Goal: Task Accomplishment & Management: Manage account settings

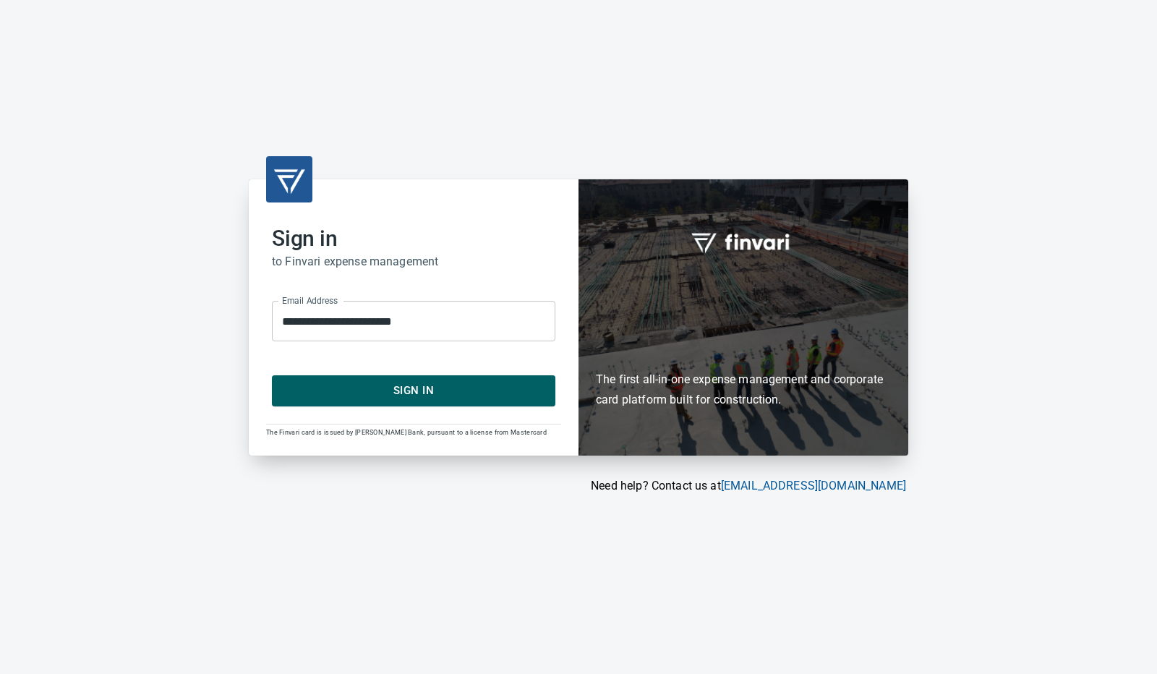
click at [426, 387] on span "Sign In" at bounding box center [414, 390] width 252 height 19
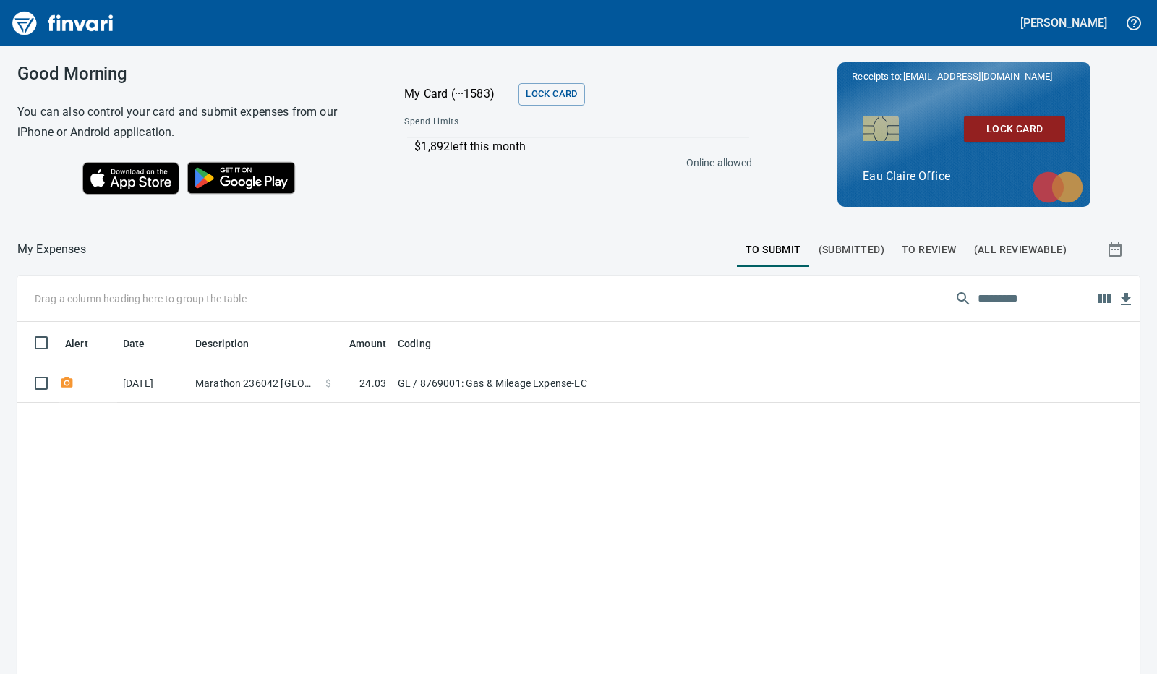
scroll to position [503, 1100]
click at [921, 250] on span "To Review" at bounding box center [929, 250] width 55 height 18
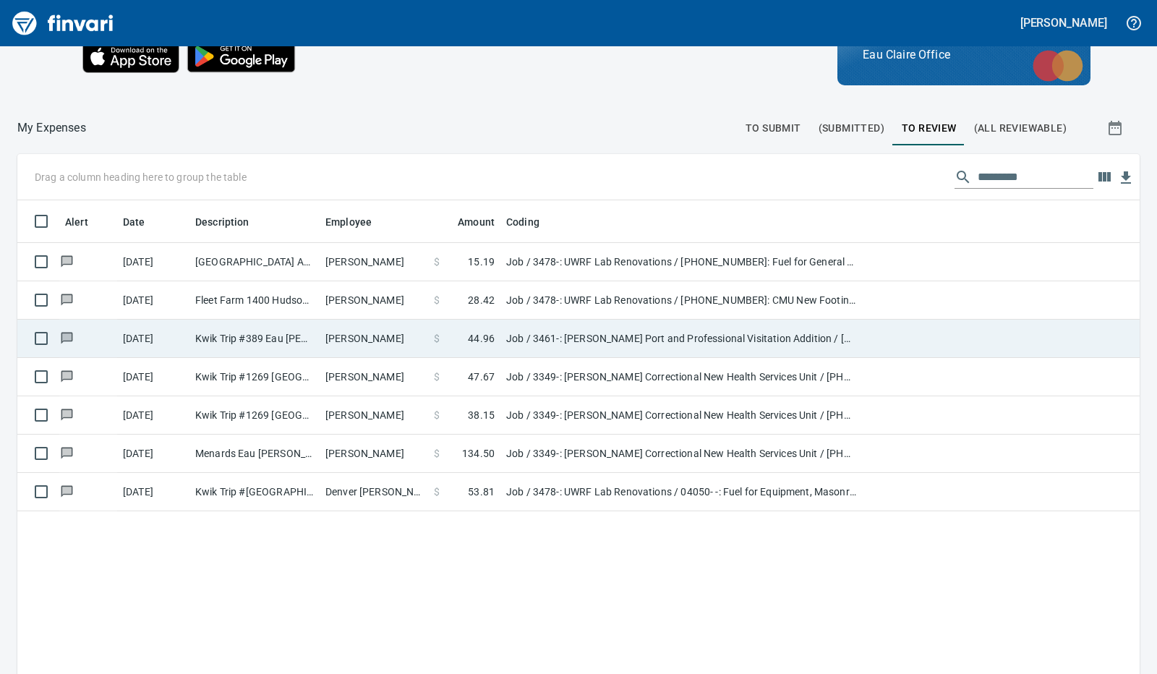
scroll to position [162, 0]
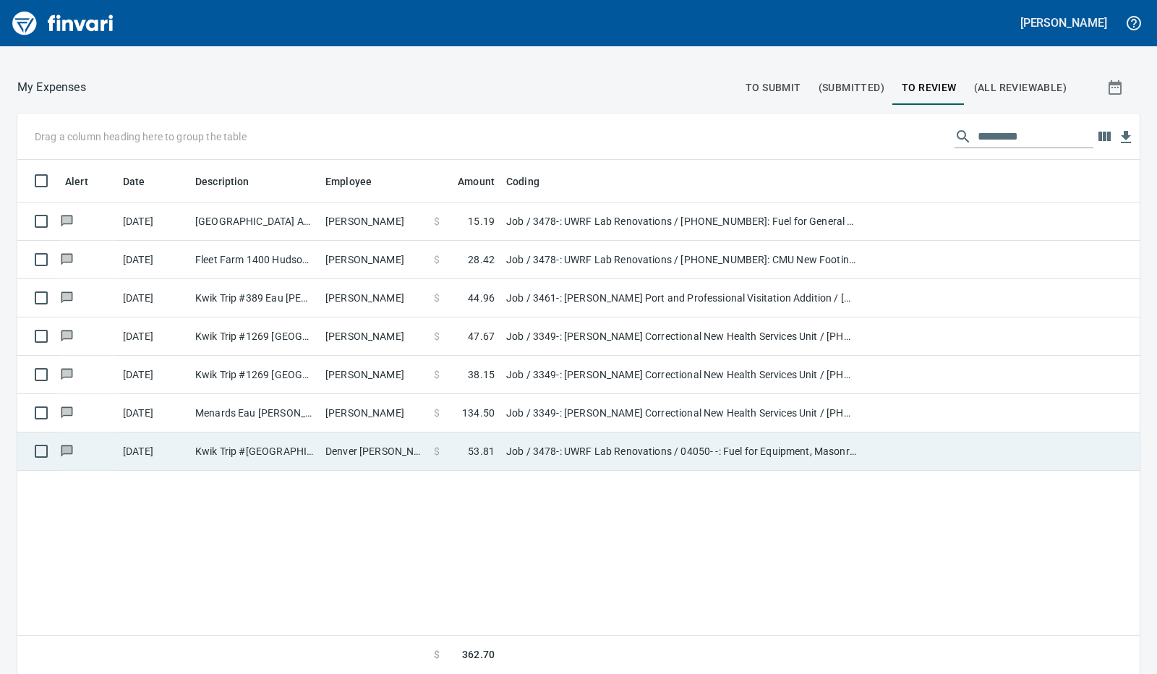
click at [392, 453] on td "Denver Moen" at bounding box center [374, 451] width 108 height 38
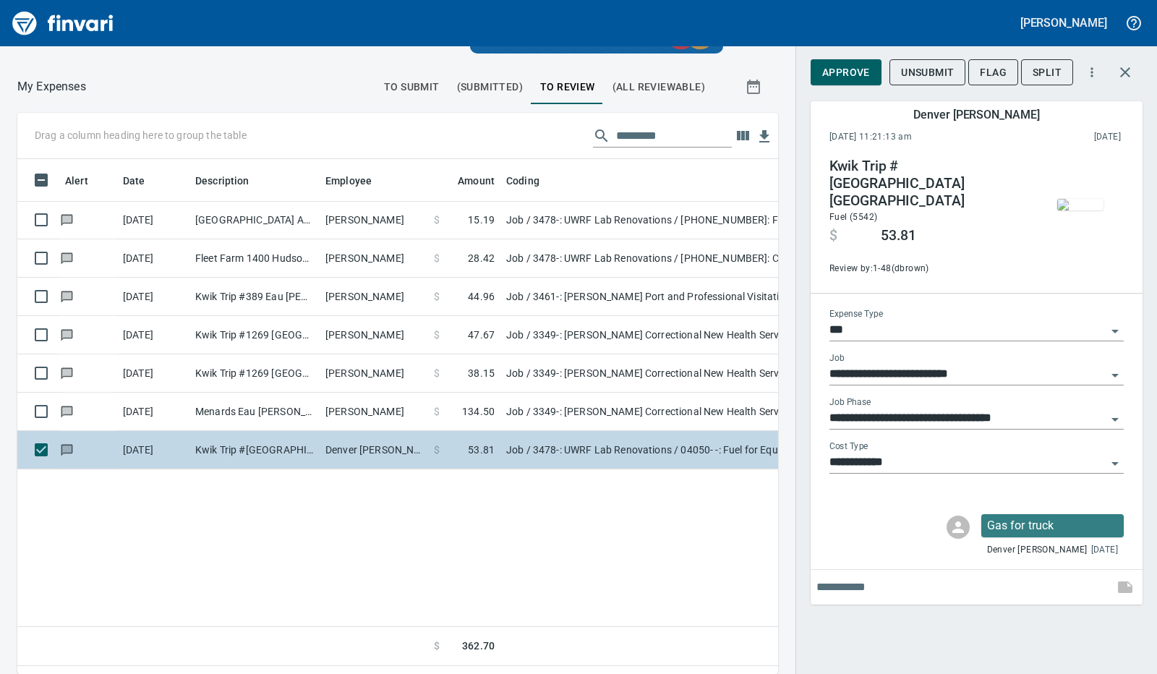
scroll to position [492, 738]
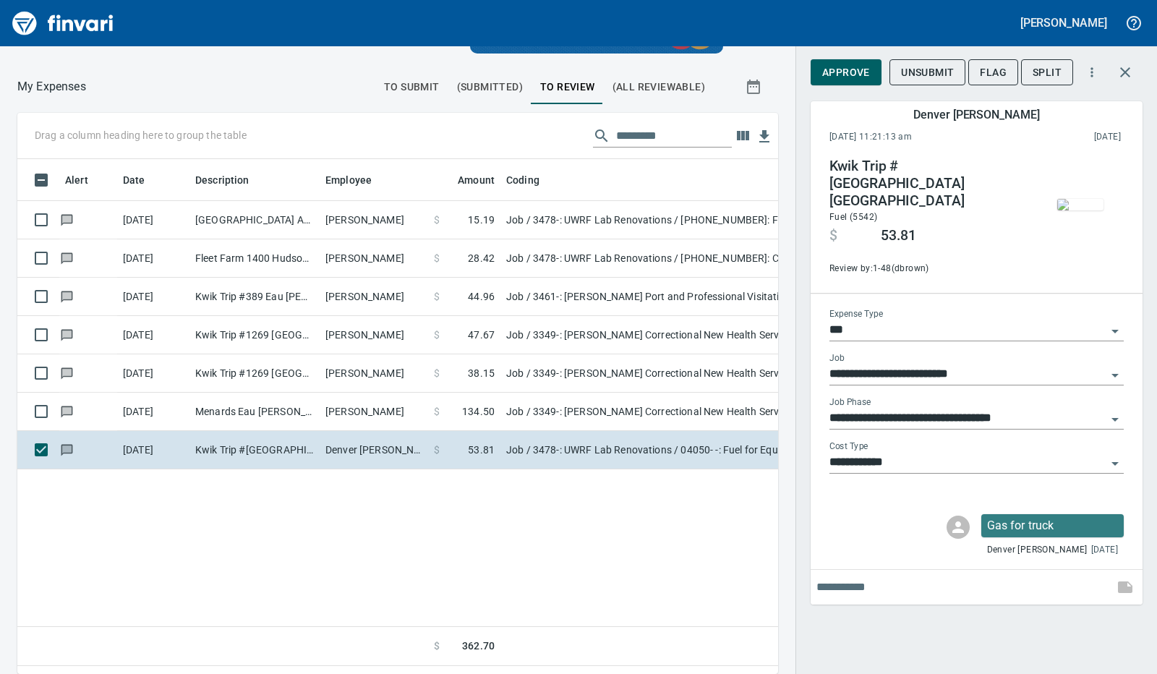
click at [842, 75] on span "Approve" at bounding box center [846, 73] width 48 height 18
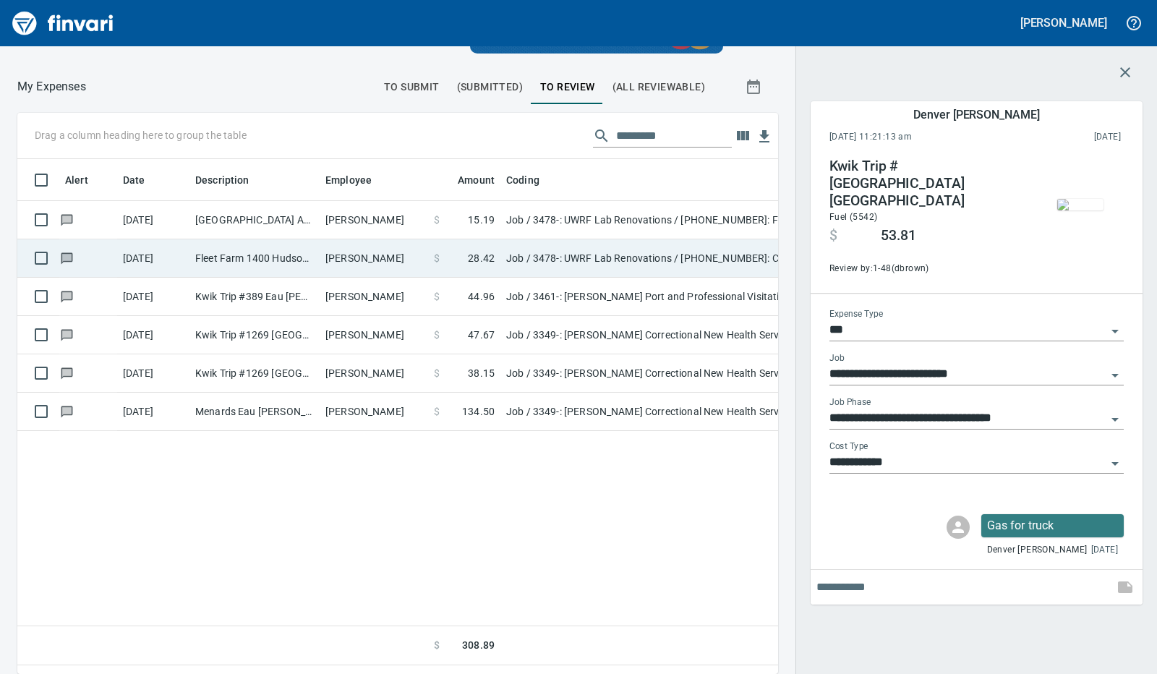
scroll to position [492, 728]
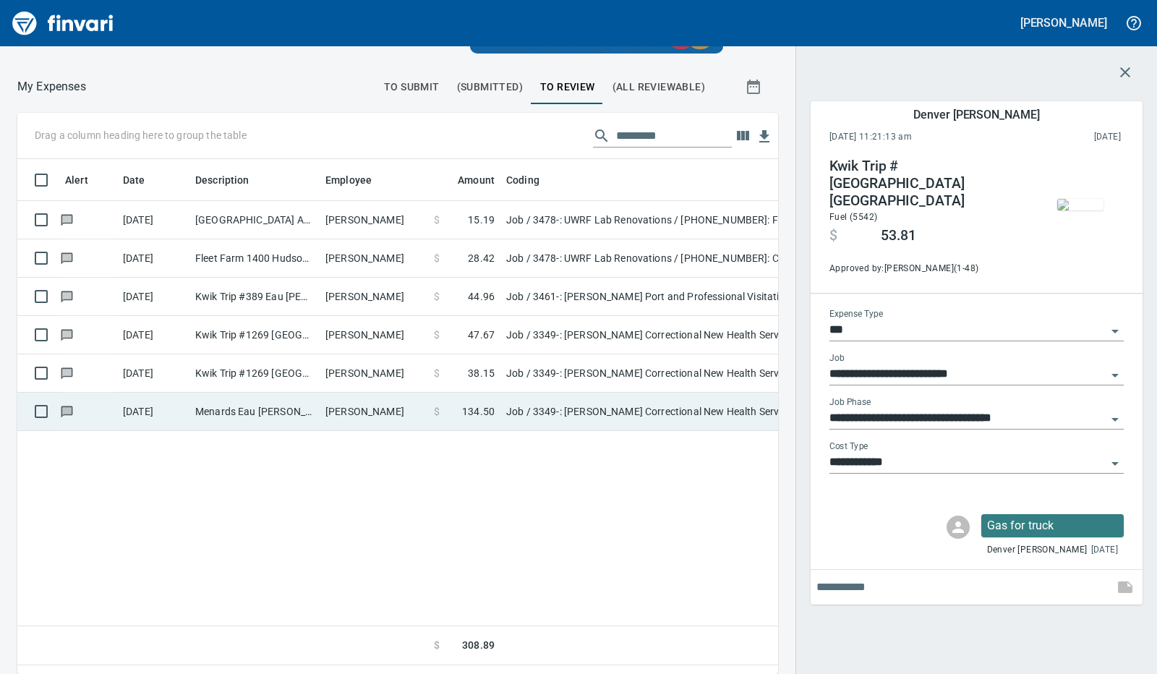
click at [408, 408] on td "Chad Schultze" at bounding box center [374, 412] width 108 height 38
type input "**********"
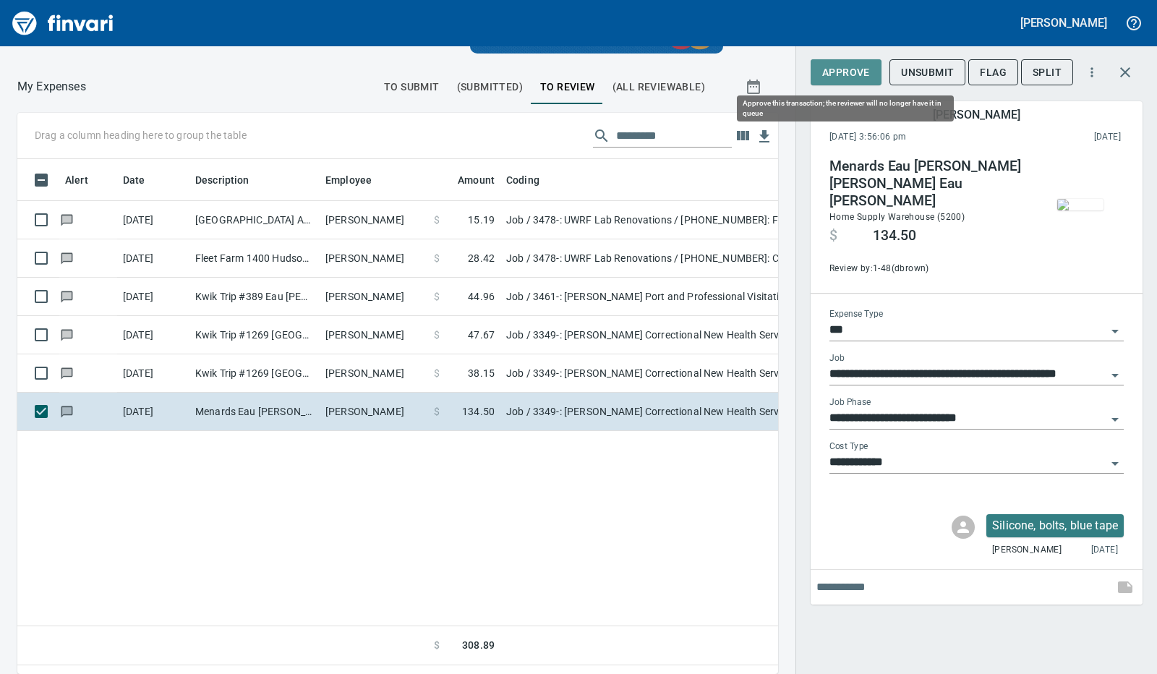
click at [833, 72] on span "Approve" at bounding box center [846, 73] width 48 height 18
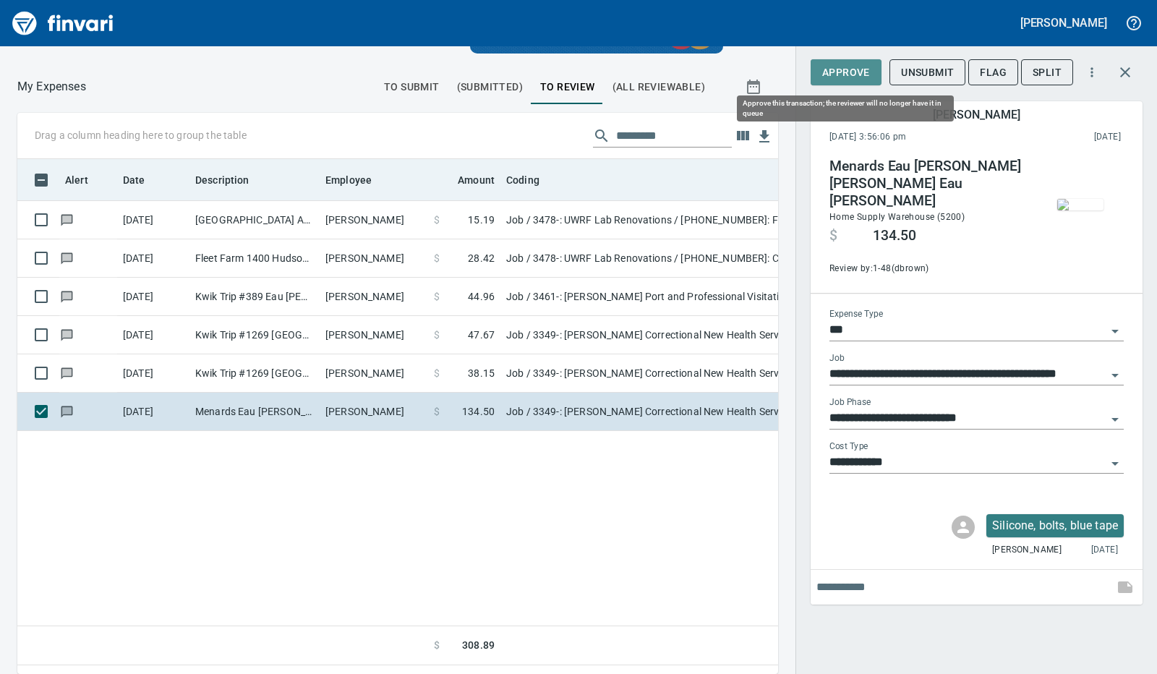
scroll to position [492, 738]
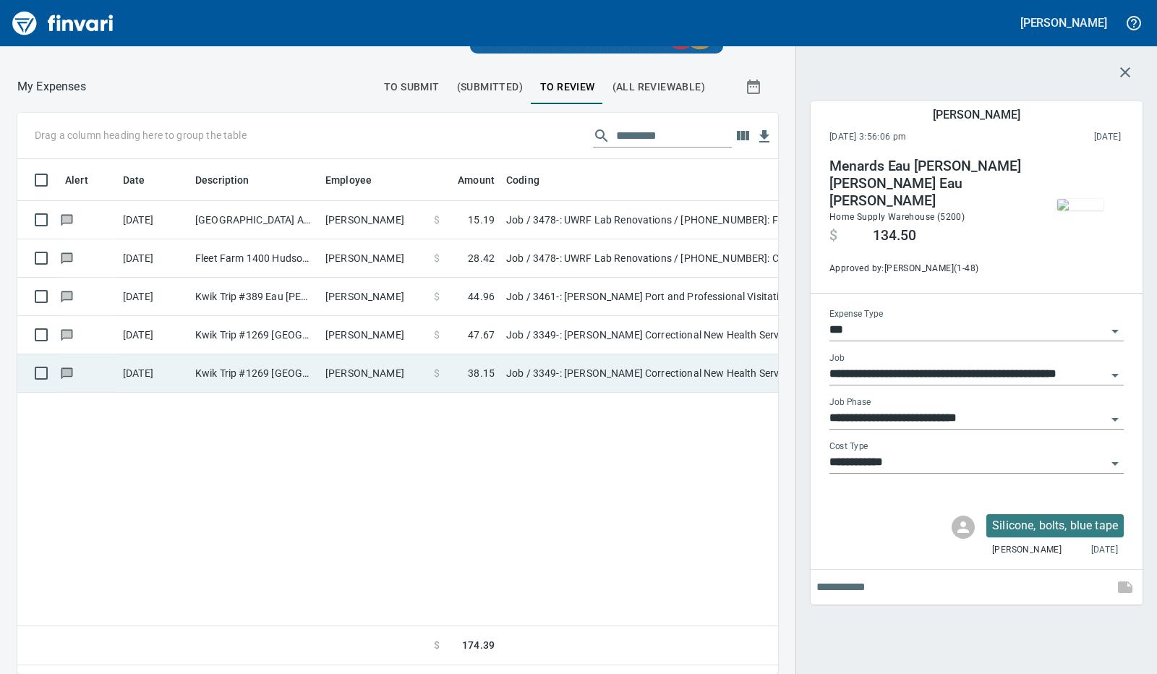
click at [383, 376] on td "Chad Schultze" at bounding box center [374, 373] width 108 height 38
type input "**********"
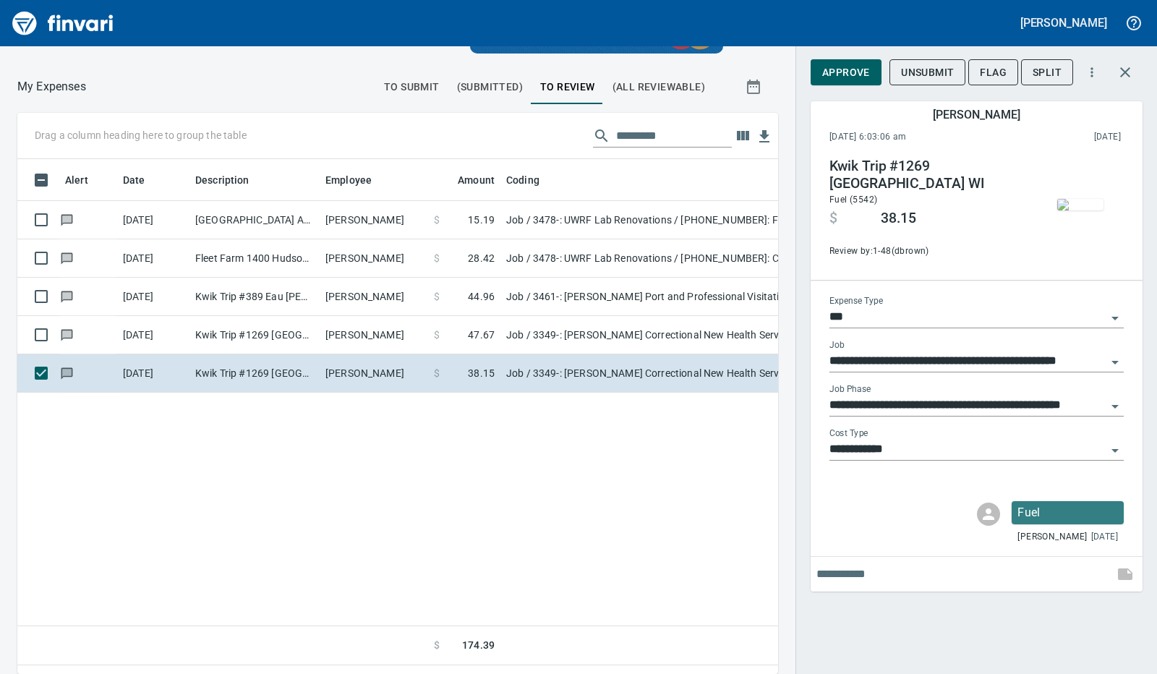
click at [835, 79] on span "Approve" at bounding box center [846, 73] width 48 height 18
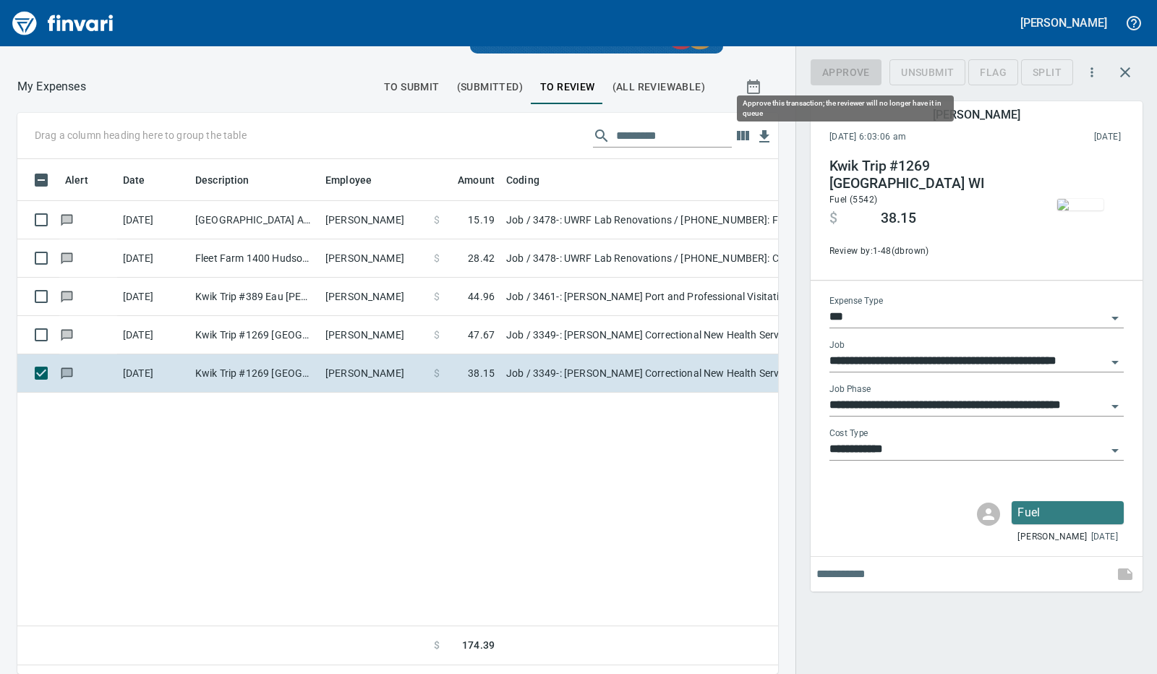
scroll to position [492, 728]
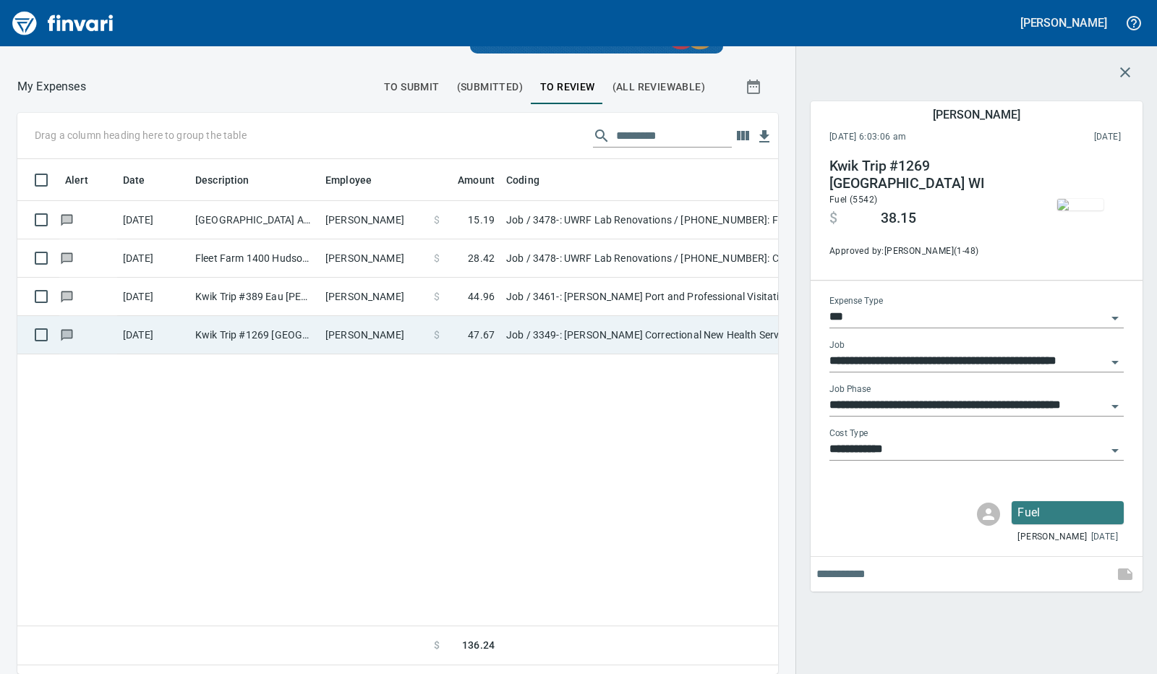
click at [378, 336] on td "Chad Schultze" at bounding box center [374, 335] width 108 height 38
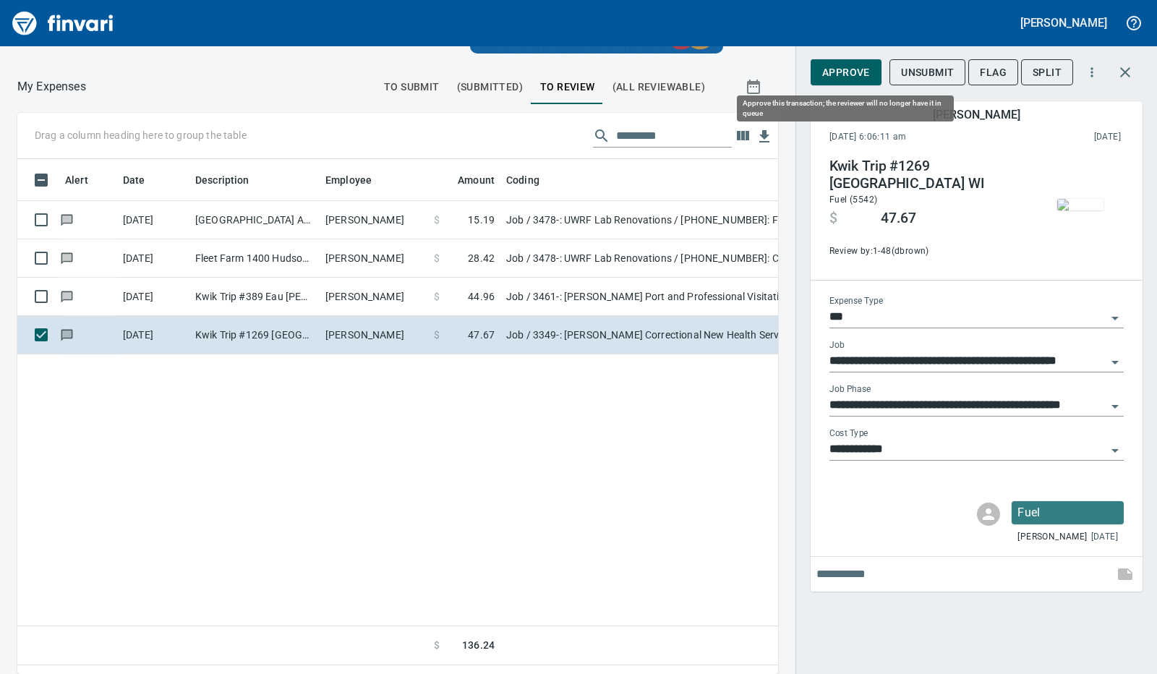
click at [839, 74] on span "Approve" at bounding box center [846, 73] width 48 height 18
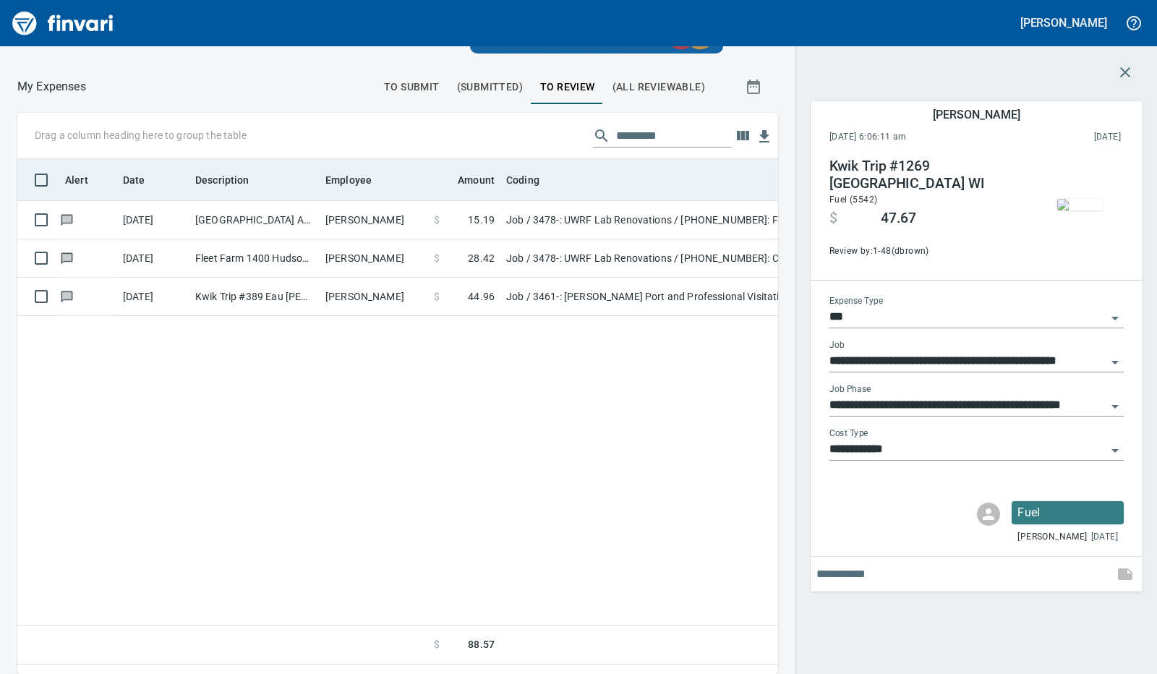
scroll to position [492, 728]
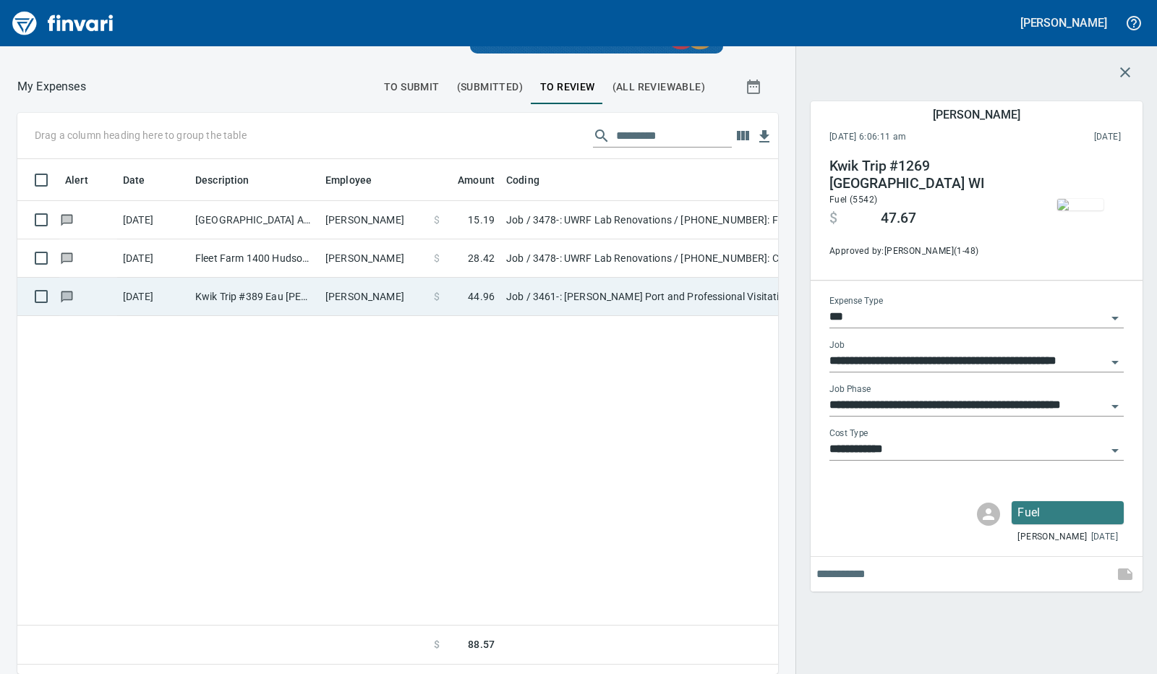
click at [395, 302] on td "Ben Wigchers" at bounding box center [374, 297] width 108 height 38
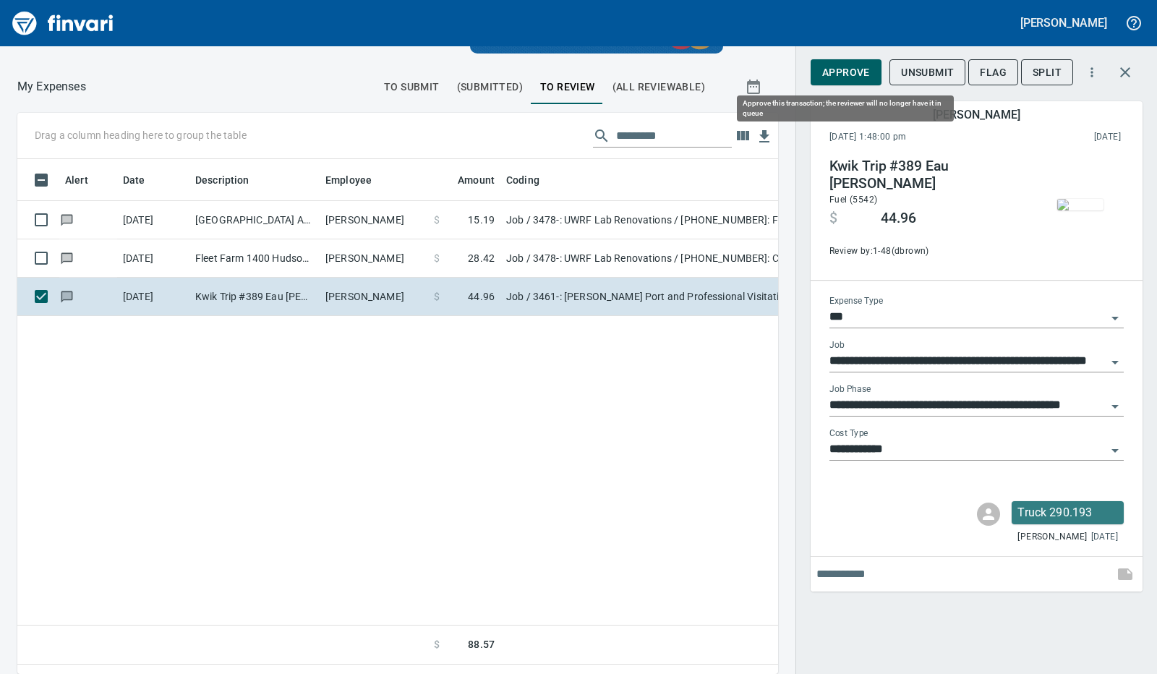
click at [824, 72] on span "Approve" at bounding box center [846, 73] width 48 height 18
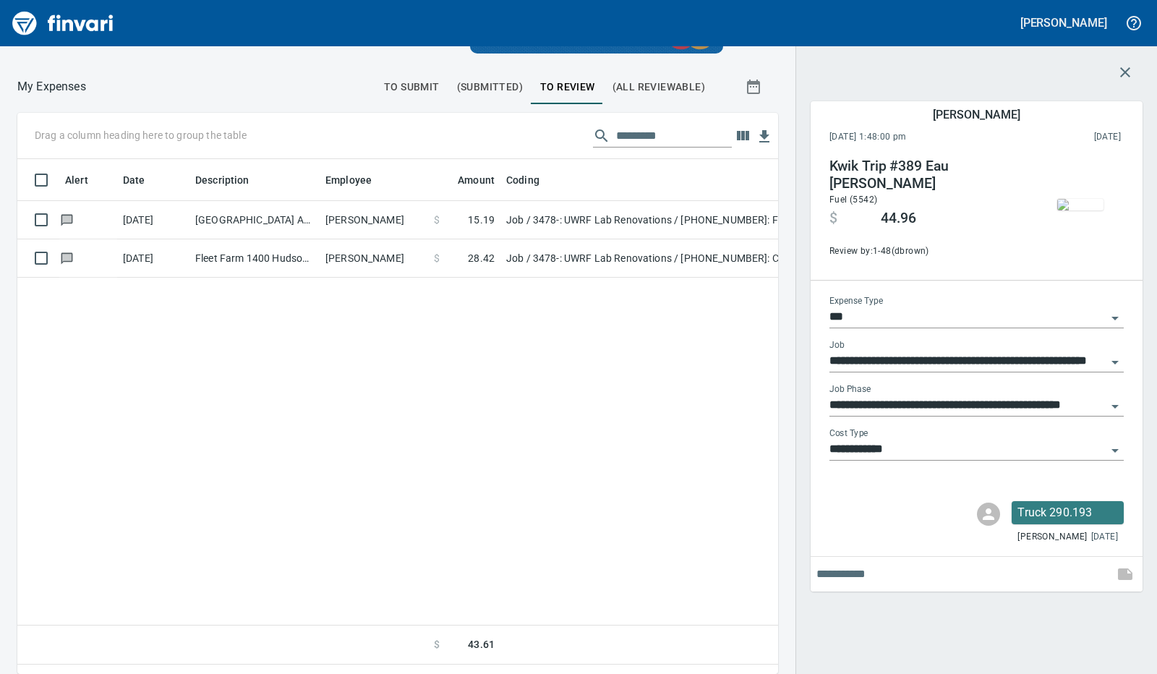
scroll to position [492, 728]
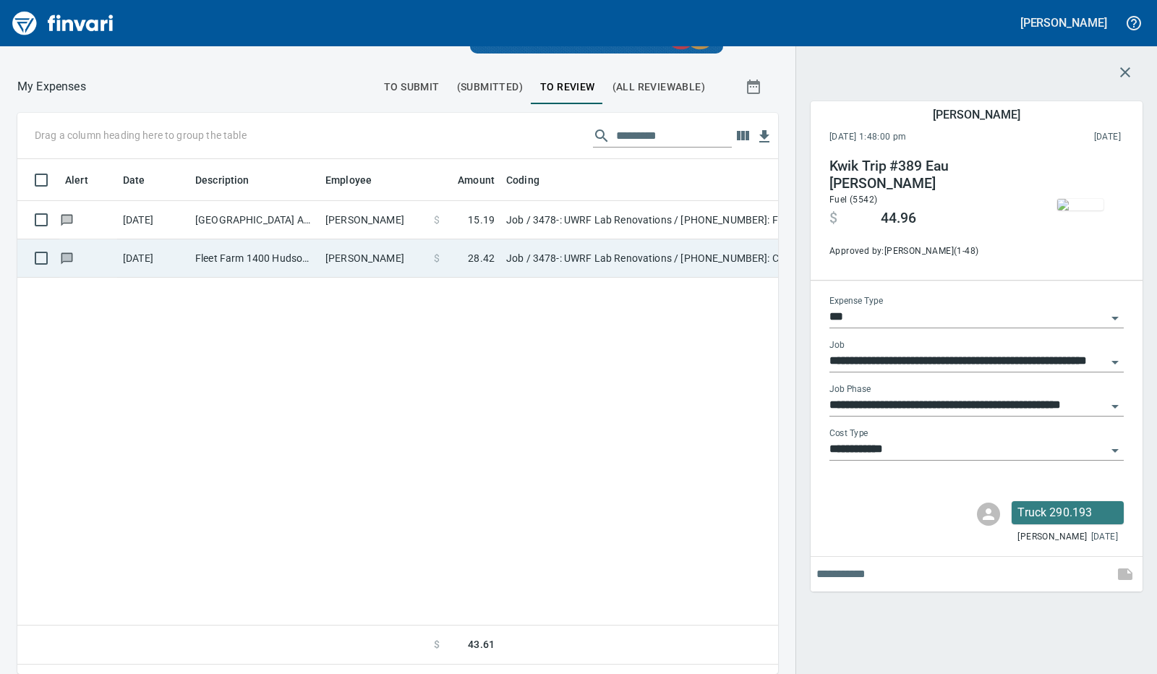
click at [350, 247] on td "Kyle Gilbertson" at bounding box center [374, 258] width 108 height 38
type input "**********"
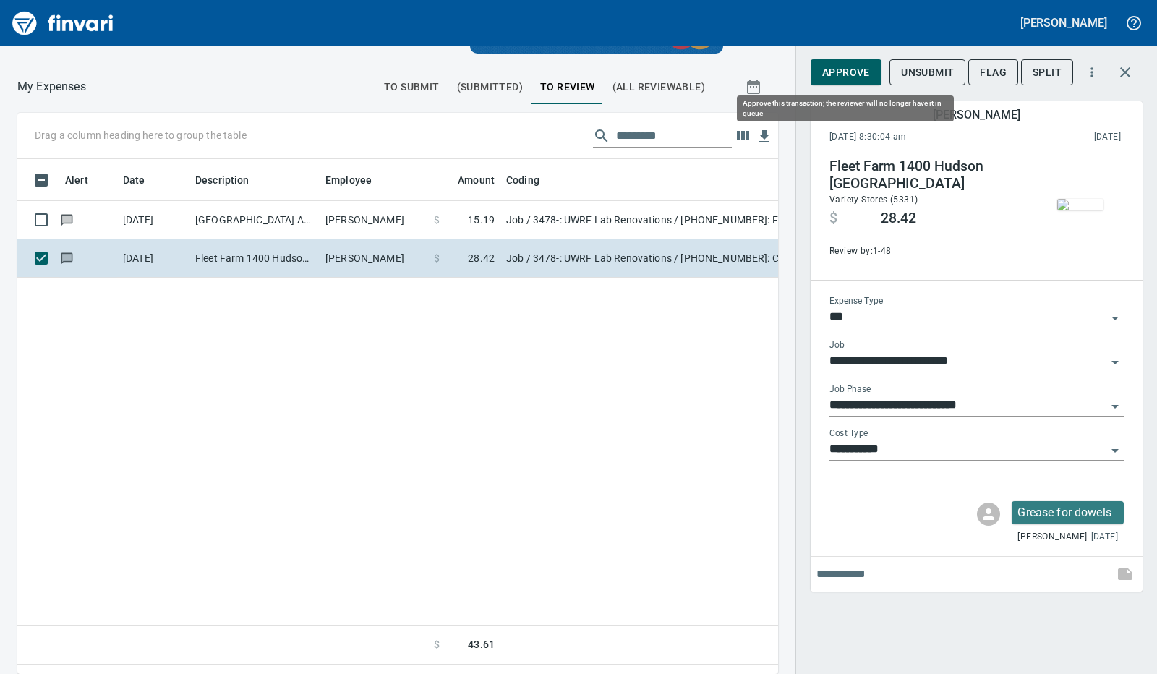
click at [848, 64] on span "Approve" at bounding box center [846, 73] width 48 height 18
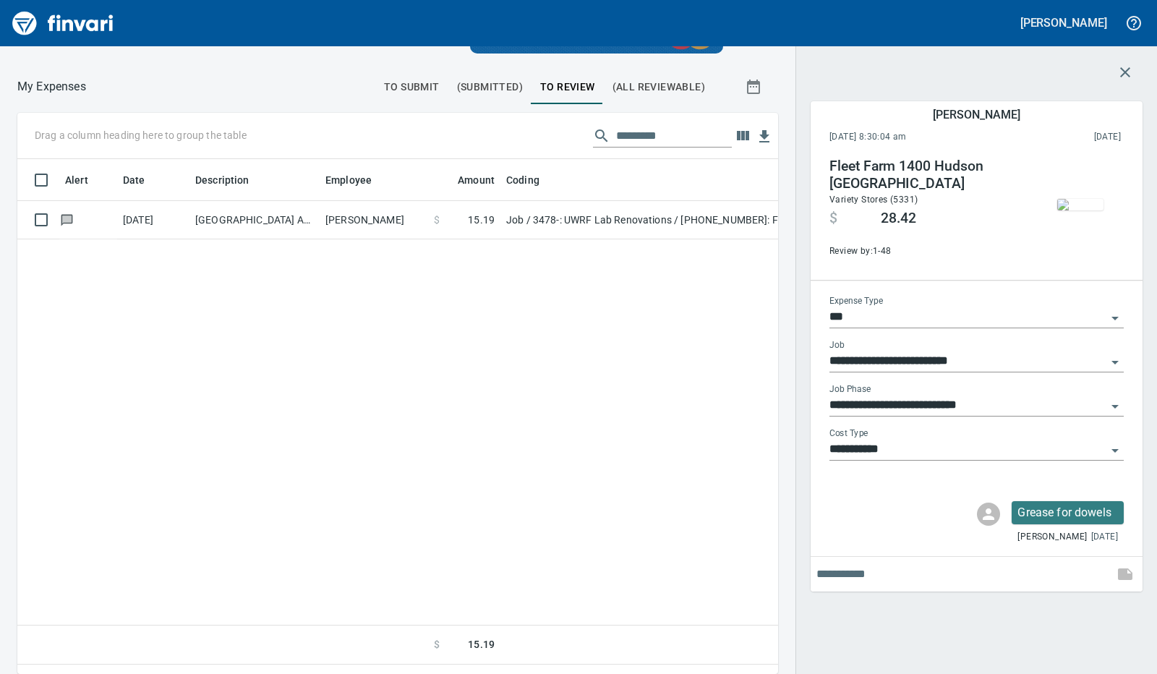
scroll to position [492, 728]
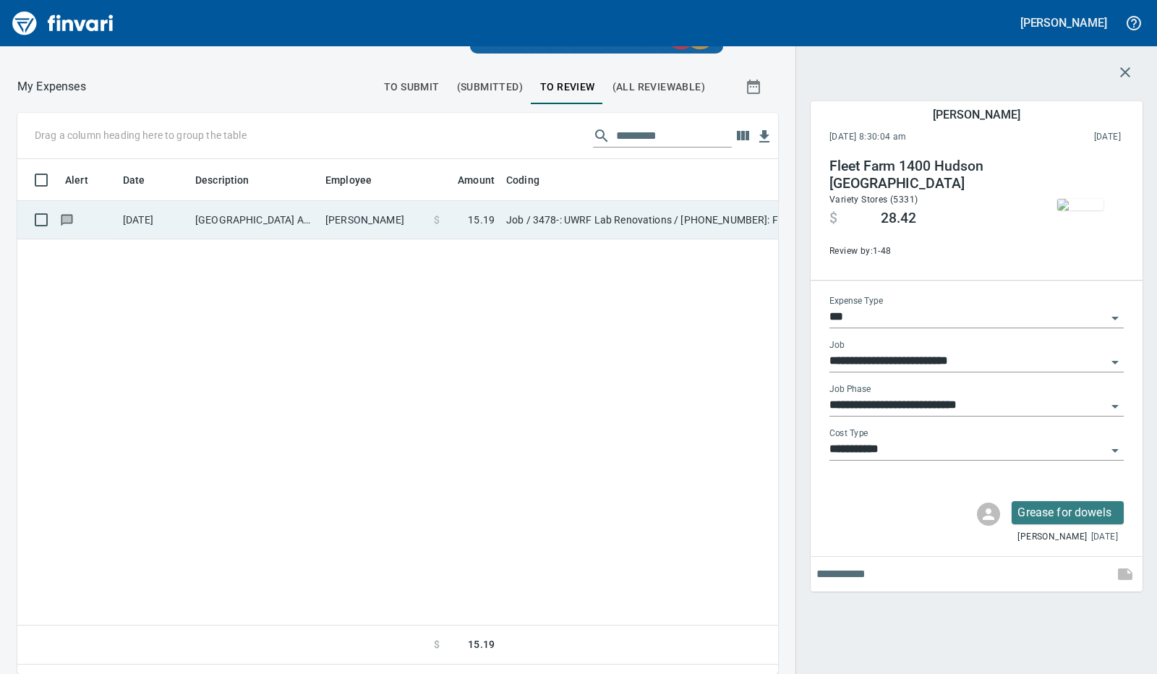
click at [340, 232] on td "Kyle Gilbertson" at bounding box center [374, 220] width 108 height 38
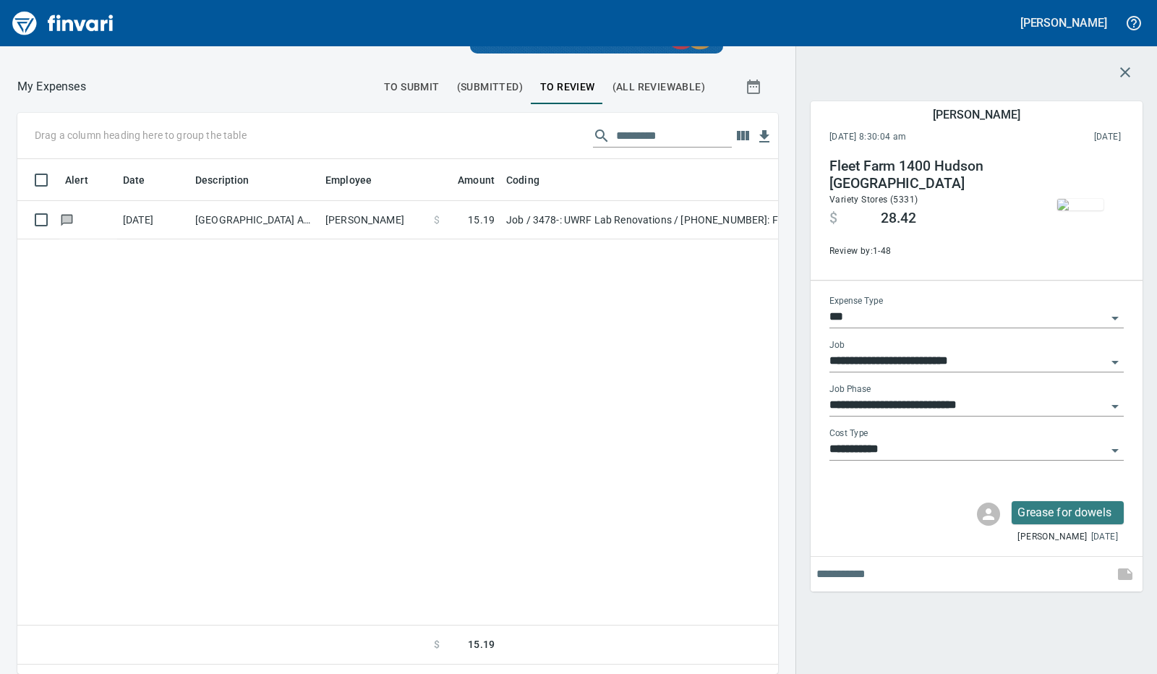
type input "**********"
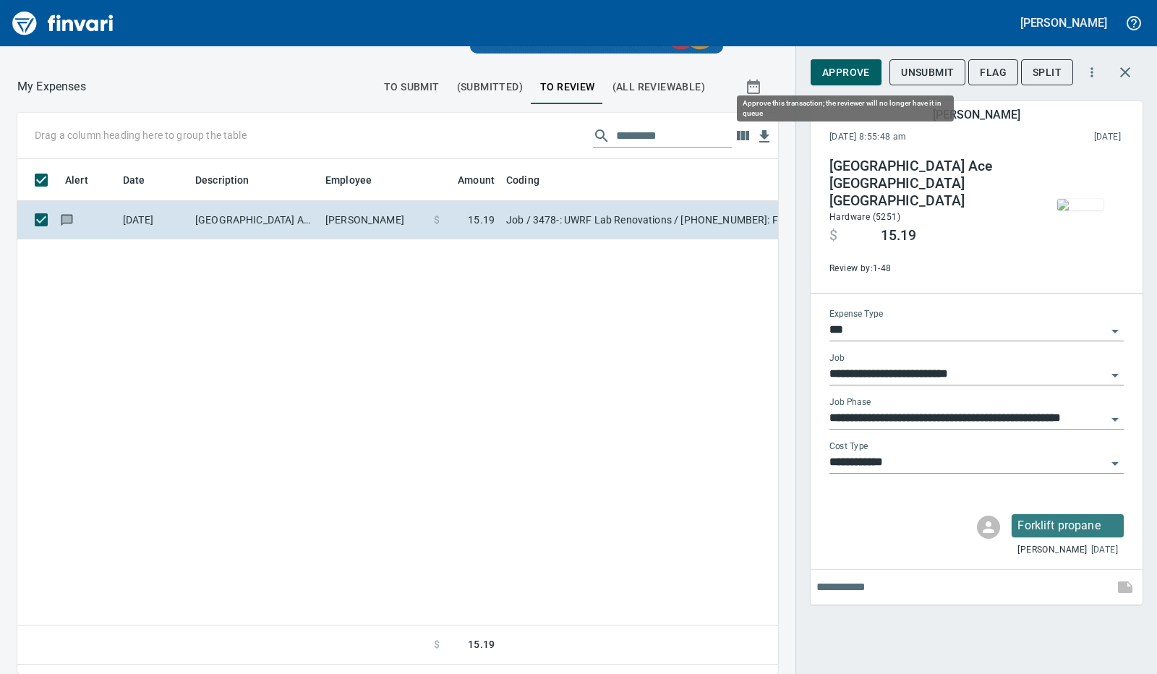
scroll to position [492, 728]
click at [837, 69] on span "Approve" at bounding box center [846, 73] width 48 height 18
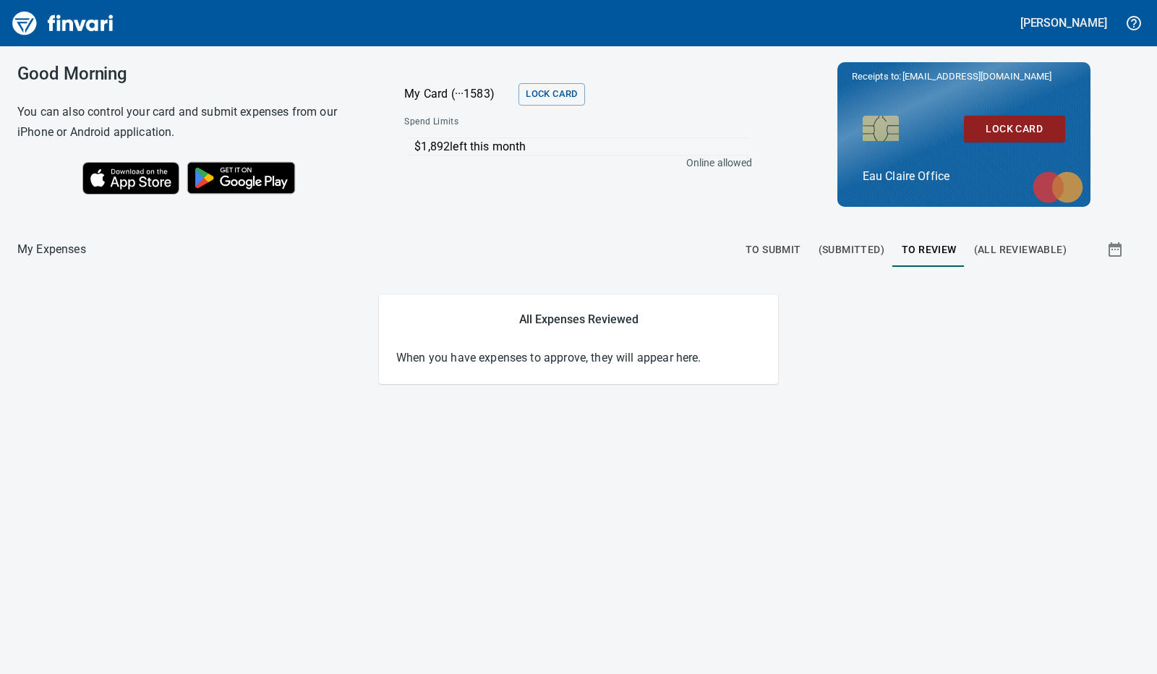
click at [445, 558] on div "Good Morning You can also control your card and submit expenses from our iPhone…" at bounding box center [578, 360] width 1157 height 628
